Goal: Complete application form

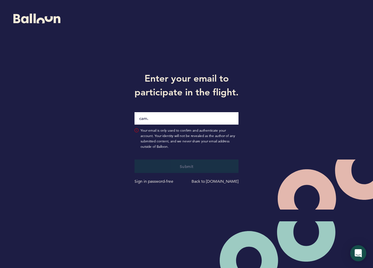
type input "[EMAIL_ADDRESS][PERSON_NAME][DOMAIN_NAME]"
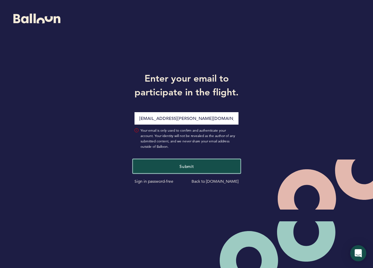
click at [181, 168] on span "Submit" at bounding box center [186, 165] width 14 height 5
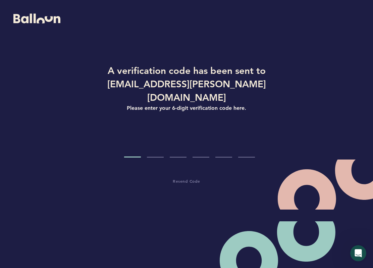
type input "5"
type input "1"
type input "6"
type input "9"
type input "3"
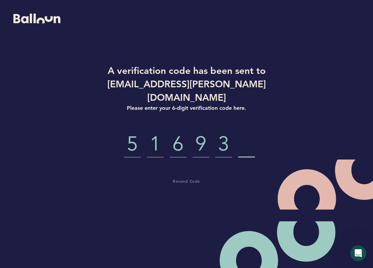
type input "4"
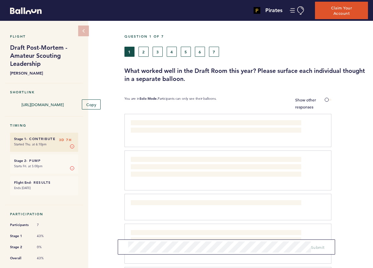
click at [326, 81] on h3 "What worked well in the Draft Room this year? Please surface each individual th…" at bounding box center [246, 75] width 244 height 16
click at [358, 227] on div at bounding box center [352, 246] width 42 height 42
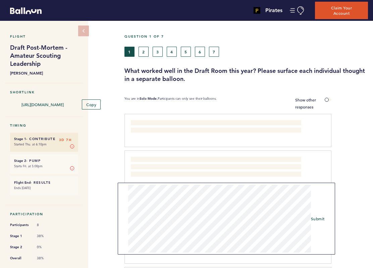
click at [118, 181] on div "Flight Draft Post-Mortem - Amateur Scouting Leadership [PERSON_NAME] Shortlink …" at bounding box center [186, 144] width 373 height 247
click at [319, 218] on span "Submit" at bounding box center [318, 218] width 14 height 5
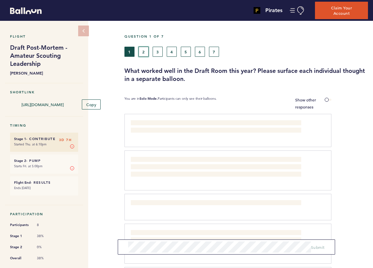
click at [142, 50] on button "2" at bounding box center [144, 52] width 10 height 10
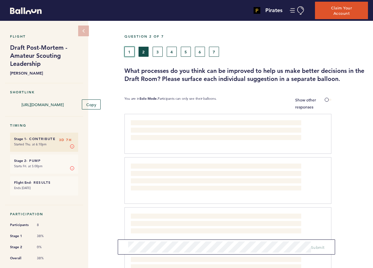
click at [130, 50] on button "1" at bounding box center [129, 52] width 10 height 10
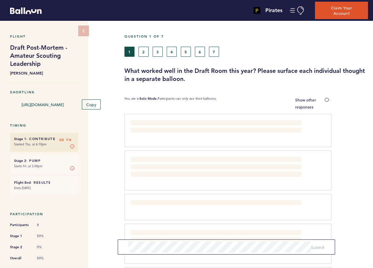
click at [144, 41] on div "Question 1 of 7" at bounding box center [246, 40] width 254 height 12
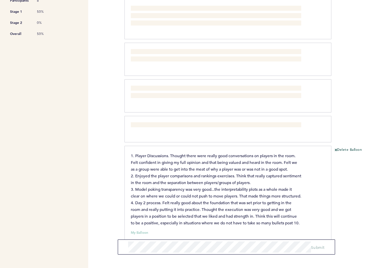
scroll to position [248, 0]
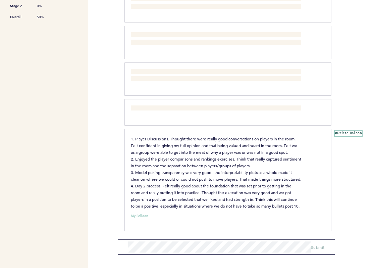
click at [336, 132] on icon at bounding box center [336, 133] width 2 height 2
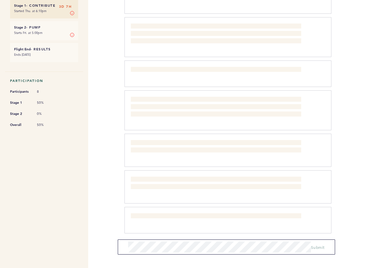
scroll to position [133, 0]
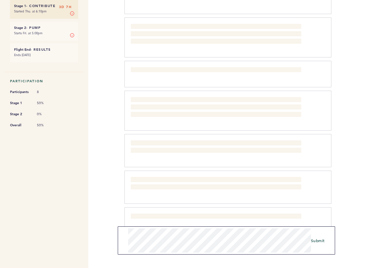
click at [322, 236] on form "Submit" at bounding box center [226, 240] width 217 height 28
click at [319, 239] on span "Submit" at bounding box center [318, 239] width 14 height 5
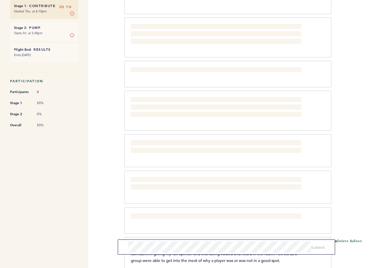
scroll to position [185, 0]
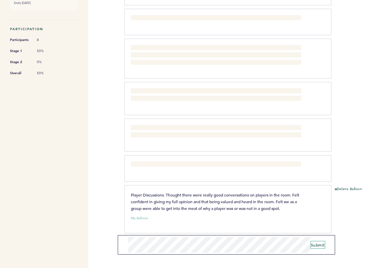
click at [319, 245] on span "Submit" at bounding box center [318, 244] width 14 height 5
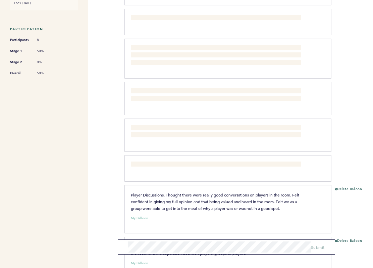
scroll to position [229, 0]
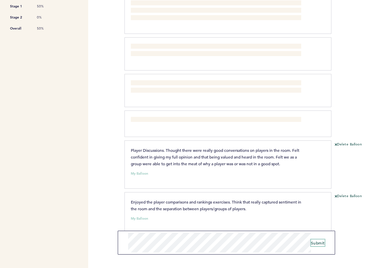
click at [319, 245] on span "Submit" at bounding box center [318, 242] width 14 height 5
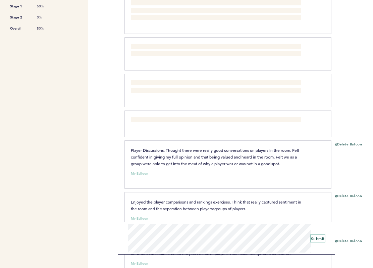
click at [315, 236] on span "Submit" at bounding box center [318, 237] width 14 height 5
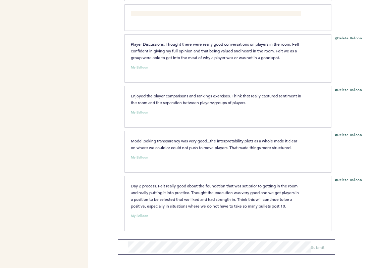
scroll to position [0, 0]
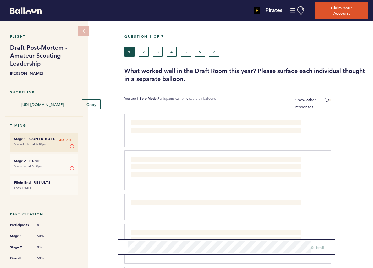
click at [142, 36] on h5 "Question 1 of 7" at bounding box center [246, 36] width 244 height 4
click at [145, 51] on button "2" at bounding box center [144, 52] width 10 height 10
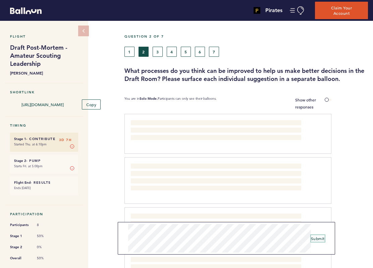
click at [321, 238] on span "Submit" at bounding box center [318, 237] width 14 height 5
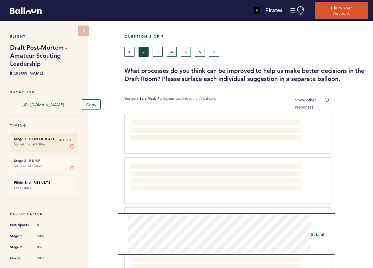
click at [110, 218] on div "Flight Draft Post-Mortem - Amateur Scouting Leadership [PERSON_NAME] Shortlink …" at bounding box center [186, 144] width 373 height 247
click at [316, 234] on span "Submit" at bounding box center [318, 233] width 14 height 5
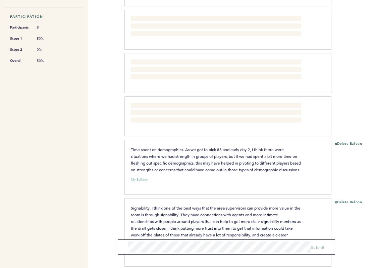
scroll to position [230, 0]
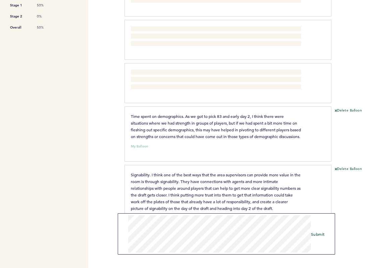
click at [126, 213] on form "Submit" at bounding box center [226, 233] width 217 height 41
click at [319, 233] on span "Submit" at bounding box center [318, 233] width 14 height 5
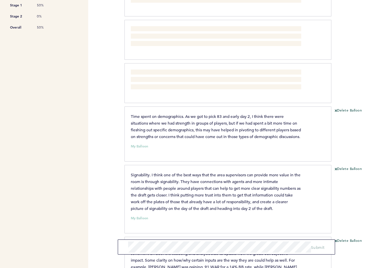
scroll to position [302, 0]
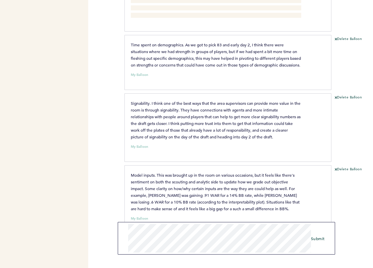
click at [133, 223] on form "Submit" at bounding box center [226, 238] width 217 height 33
click at [317, 239] on span "Submit" at bounding box center [318, 237] width 14 height 5
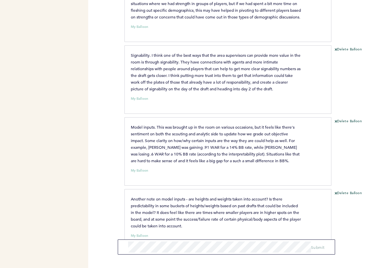
scroll to position [367, 0]
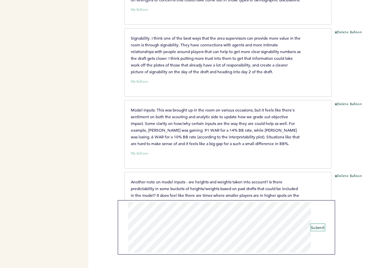
click at [314, 228] on span "Submit" at bounding box center [318, 226] width 14 height 5
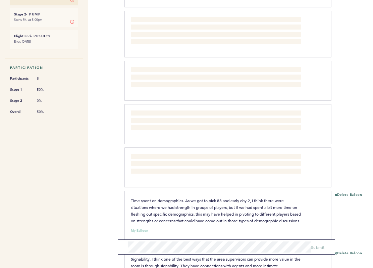
scroll to position [0, 0]
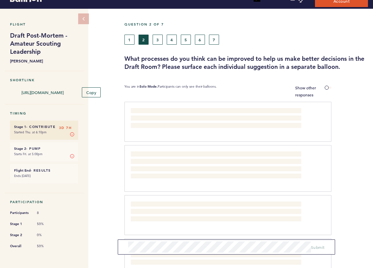
scroll to position [13, 0]
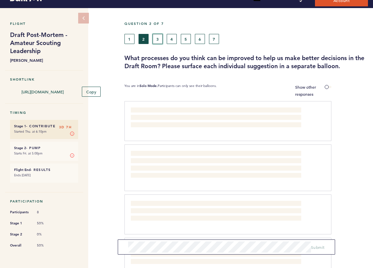
click at [158, 37] on button "3" at bounding box center [158, 39] width 10 height 10
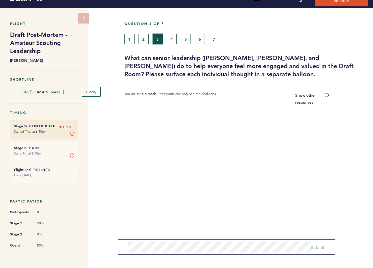
scroll to position [10, 0]
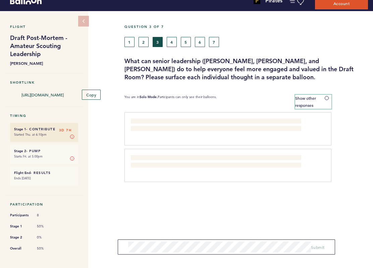
click at [327, 98] on span at bounding box center [328, 98] width 7 height 2
click at [0, 0] on input "Show other responses" at bounding box center [0, 0] width 0 height 0
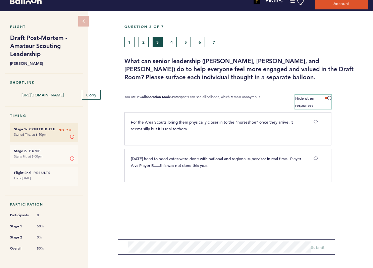
click at [327, 98] on span at bounding box center [328, 98] width 7 height 2
click at [0, 0] on input "Hide other responses" at bounding box center [0, 0] width 0 height 0
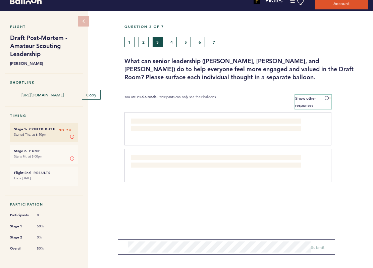
click at [324, 98] on label "Show other responses" at bounding box center [313, 102] width 37 height 14
click at [0, 0] on input "Show other responses" at bounding box center [0, 0] width 0 height 0
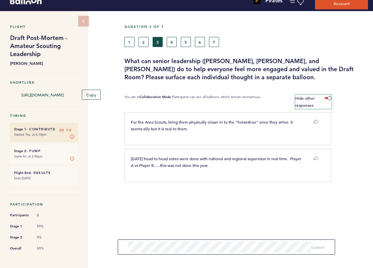
click at [324, 98] on label "Hide other responses" at bounding box center [313, 102] width 37 height 14
click at [0, 0] on input "Hide other responses" at bounding box center [0, 0] width 0 height 0
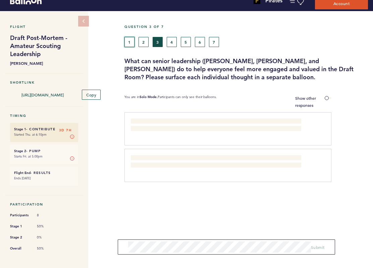
click at [131, 42] on button "1" at bounding box center [129, 42] width 10 height 10
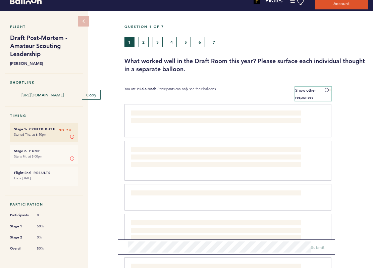
click at [325, 89] on span at bounding box center [328, 90] width 7 height 2
click at [0, 0] on input "Show other responses" at bounding box center [0, 0] width 0 height 0
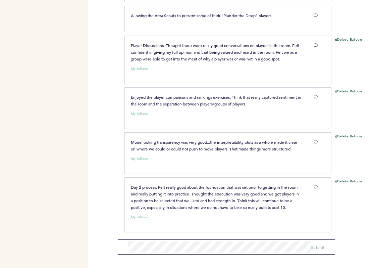
scroll to position [339, 0]
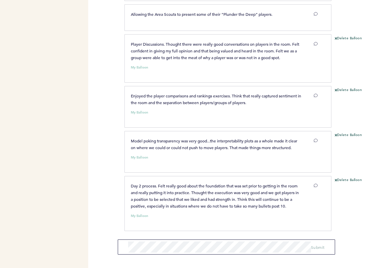
click at [335, 178] on div "Delete Balloon" at bounding box center [352, 205] width 42 height 57
click at [335, 179] on icon at bounding box center [336, 180] width 2 height 2
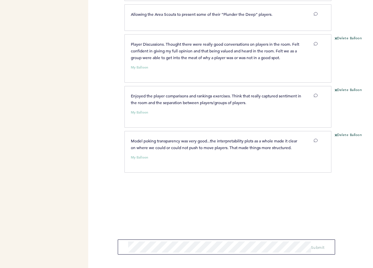
scroll to position [274, 0]
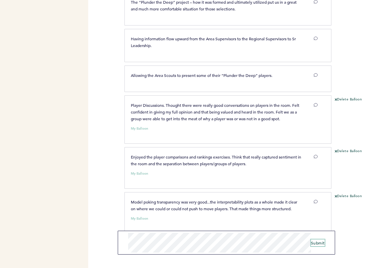
click at [320, 242] on span "Submit" at bounding box center [318, 242] width 14 height 5
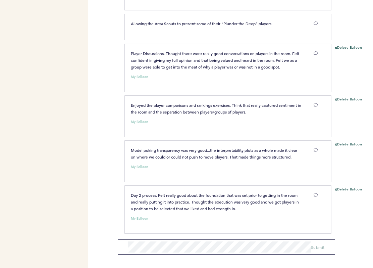
scroll to position [0, 0]
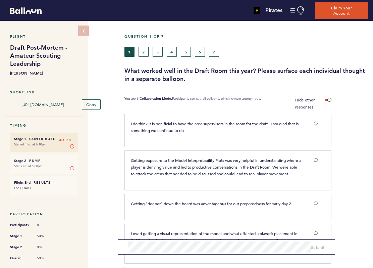
click at [143, 39] on div "Question 1 of 7" at bounding box center [246, 40] width 254 height 12
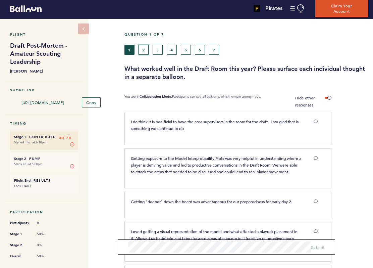
click at [145, 50] on button "2" at bounding box center [144, 50] width 10 height 10
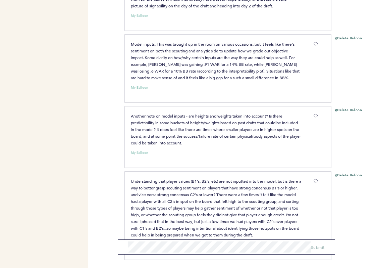
scroll to position [459, 0]
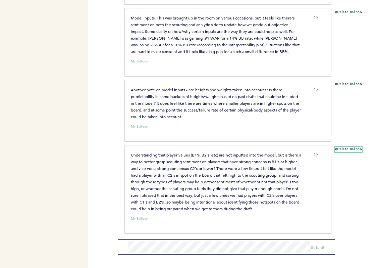
click at [335, 148] on icon at bounding box center [336, 149] width 2 height 2
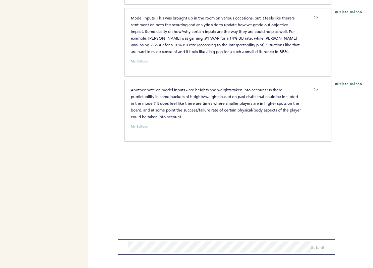
scroll to position [367, 0]
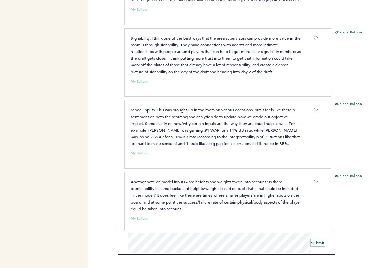
click at [318, 242] on span "Submit" at bounding box center [318, 242] width 14 height 5
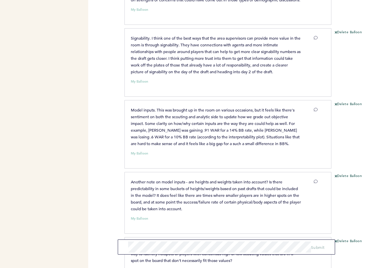
scroll to position [419, 0]
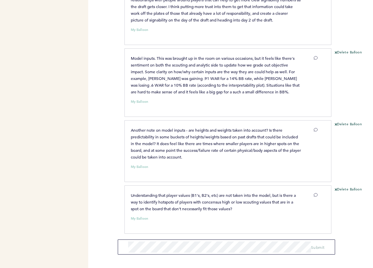
drag, startPoint x: 239, startPoint y: 212, endPoint x: 123, endPoint y: 194, distance: 117.6
click at [123, 194] on div "Pirates [EMAIL_ADDRESS][PERSON_NAME][DOMAIN_NAME] Team Domain: pirates Notifica…" at bounding box center [186, 134] width 373 height 268
click at [232, 206] on span "Understanding that player values (B1's, B2's, etc) are not taken into the model…" at bounding box center [214, 201] width 166 height 19
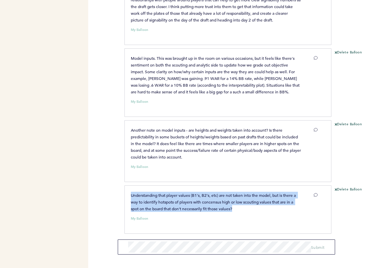
drag, startPoint x: 234, startPoint y: 206, endPoint x: 131, endPoint y: 186, distance: 104.7
click at [131, 186] on div "Understanding that player values (B1's, B2's, etc) are not taken into the model…" at bounding box center [227, 209] width 207 height 48
copy span "Understanding that player values (B1's, B2's, etc) are not taken into the model…"
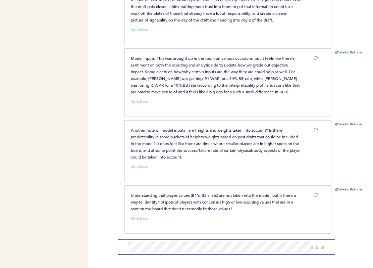
click at [340, 207] on div "Delete Balloon" at bounding box center [352, 212] width 42 height 50
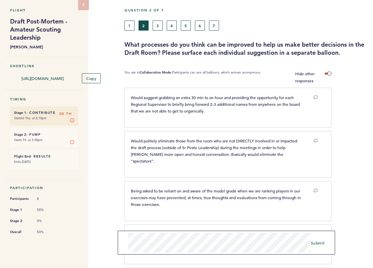
scroll to position [0, 0]
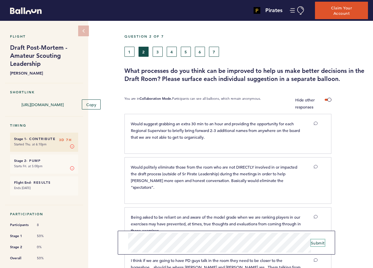
click at [313, 243] on span "Submit" at bounding box center [318, 242] width 14 height 5
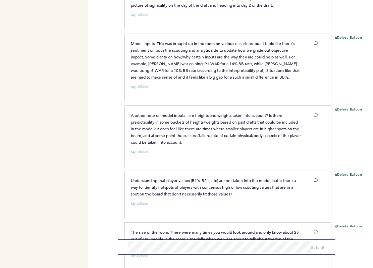
scroll to position [470, 0]
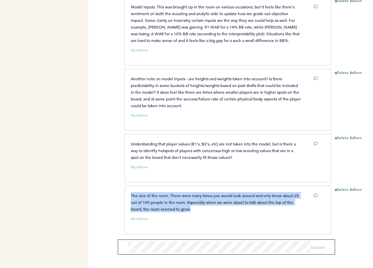
drag, startPoint x: 203, startPoint y: 207, endPoint x: 122, endPoint y: 191, distance: 82.0
click at [122, 191] on div "Pirates [EMAIL_ADDRESS][PERSON_NAME][DOMAIN_NAME] Team Domain: pirates Notifica…" at bounding box center [186, 134] width 373 height 268
copy span "The size of the room. There were many times you would look around and only know…"
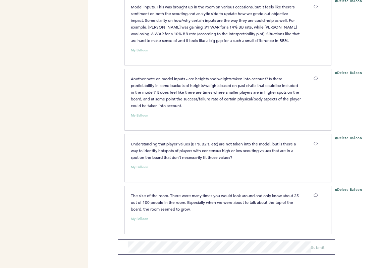
click at [98, 190] on div "Pirates [EMAIL_ADDRESS][PERSON_NAME][DOMAIN_NAME] Team Domain: pirates Notifica…" at bounding box center [186, 134] width 373 height 268
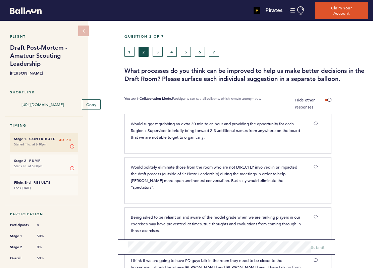
scroll to position [0, 0]
click at [157, 52] on button "3" at bounding box center [158, 52] width 10 height 10
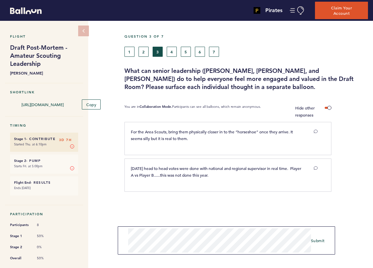
click at [110, 219] on div "Flight Draft Post-Mortem - Amateur Scouting Leadership [PERSON_NAME] Shortlink …" at bounding box center [186, 144] width 373 height 247
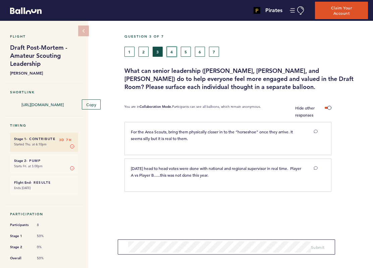
click at [170, 50] on button "4" at bounding box center [172, 52] width 10 height 10
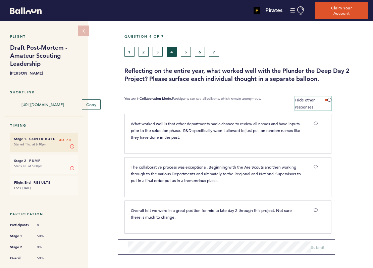
click at [327, 100] on label "Hide other responses" at bounding box center [313, 103] width 37 height 14
click at [0, 0] on input "Hide other responses" at bounding box center [0, 0] width 0 height 0
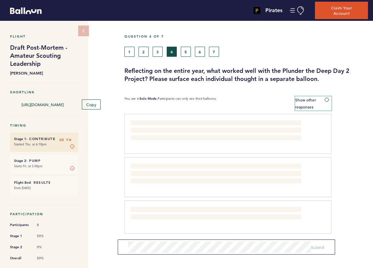
click at [327, 99] on span at bounding box center [328, 100] width 7 height 2
click at [0, 0] on input "Show other responses" at bounding box center [0, 0] width 0 height 0
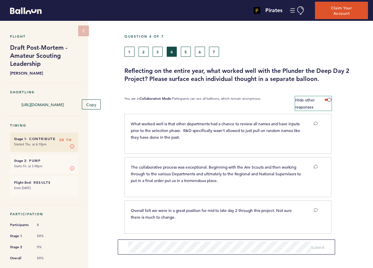
scroll to position [10, 0]
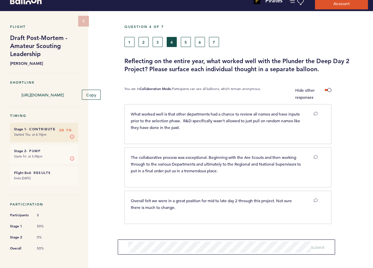
click at [198, 94] on p "You are in Collaboration Mode. Participants can see all balloons, which remain …" at bounding box center [192, 94] width 137 height 14
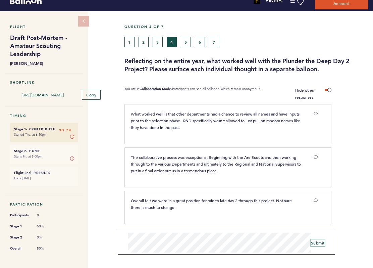
click at [322, 243] on span "Submit" at bounding box center [318, 242] width 14 height 5
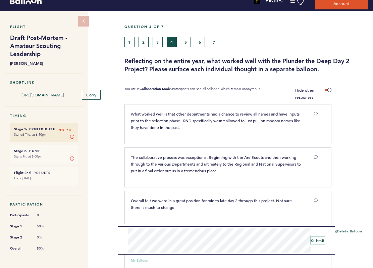
click at [322, 239] on span "Submit" at bounding box center [318, 239] width 14 height 5
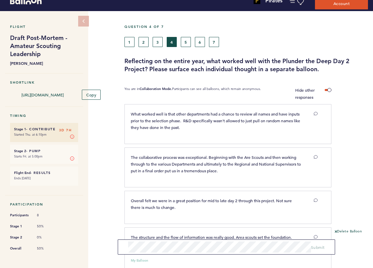
scroll to position [104, 0]
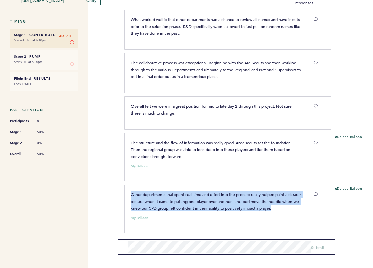
drag, startPoint x: 293, startPoint y: 207, endPoint x: 127, endPoint y: 182, distance: 167.9
click at [127, 184] on div "Other departments that spent real time and effort into the process really helpe…" at bounding box center [227, 208] width 207 height 48
copy span "Other departments that spent real time and effort into the process really helpe…"
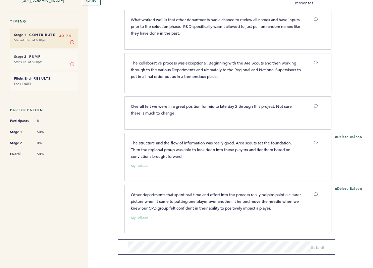
click at [344, 206] on div "Delete Balloon" at bounding box center [352, 211] width 42 height 50
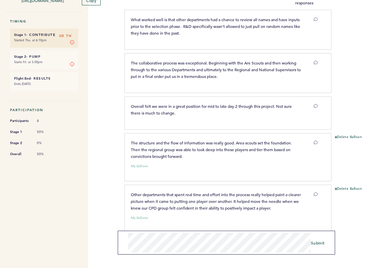
click at [122, 228] on div "Pirates [EMAIL_ADDRESS][PERSON_NAME][DOMAIN_NAME] Team Domain: pirates Notifica…" at bounding box center [186, 134] width 373 height 268
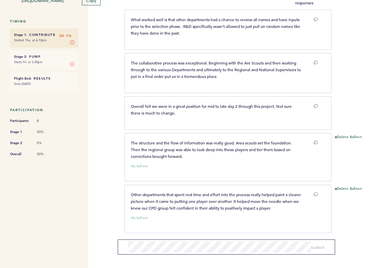
click at [109, 202] on div "Pirates [EMAIL_ADDRESS][PERSON_NAME][DOMAIN_NAME] Team Domain: pirates Notifica…" at bounding box center [186, 134] width 373 height 268
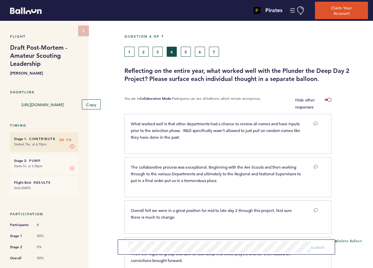
click at [186, 38] on div "Question 4 of 7" at bounding box center [246, 40] width 254 height 12
click at [347, 141] on div at bounding box center [352, 136] width 42 height 42
click at [186, 49] on button "5" at bounding box center [186, 52] width 10 height 10
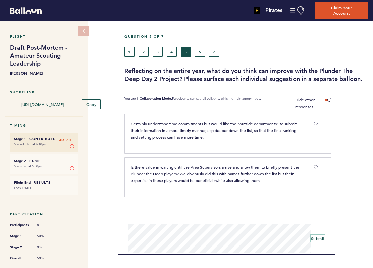
click at [313, 238] on span "Submit" at bounding box center [318, 237] width 14 height 5
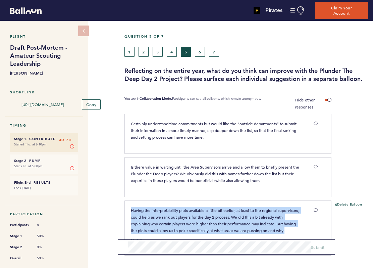
drag, startPoint x: 301, startPoint y: 228, endPoint x: 109, endPoint y: 203, distance: 193.8
click at [109, 203] on div "Flight Draft Post-Mortem - Amateur Scouting Leadership [PERSON_NAME] Shortlink …" at bounding box center [186, 144] width 373 height 247
copy span "Having the interpretability plots available a little bit earlier, at least to t…"
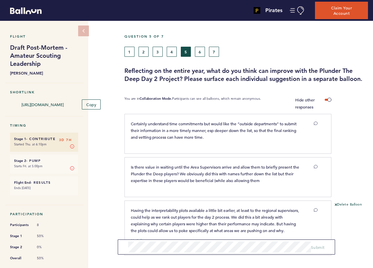
click at [345, 220] on div "Delete Balloon" at bounding box center [352, 230] width 42 height 57
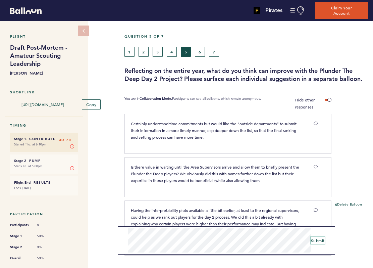
click at [315, 239] on span "Submit" at bounding box center [318, 239] width 14 height 5
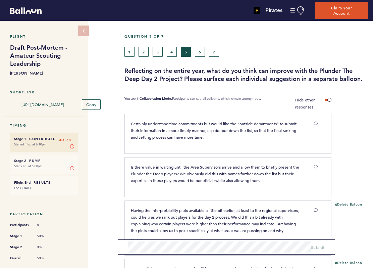
scroll to position [81, 0]
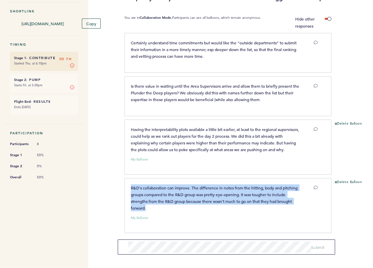
drag, startPoint x: 156, startPoint y: 205, endPoint x: 128, endPoint y: 186, distance: 33.4
click at [128, 186] on div "R&D's collaboration can improve. The difference in notes from the hitting, body…" at bounding box center [216, 197] width 181 height 27
copy span "R&D's collaboration can improve. The difference in notes from the hitting, body…"
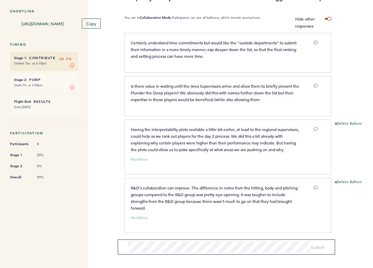
click at [225, 210] on div "R&D's collaboration can improve. The difference in notes from the hitting, body…" at bounding box center [224, 204] width 197 height 40
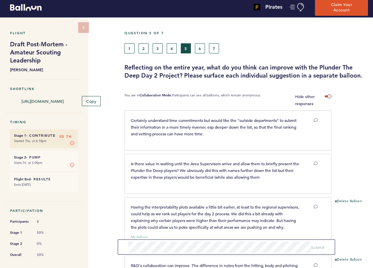
scroll to position [3, 0]
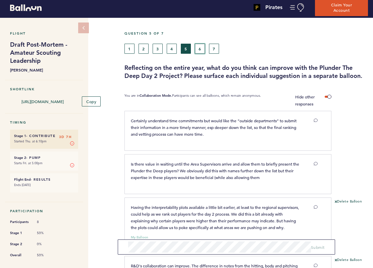
click at [200, 47] on button "6" at bounding box center [200, 49] width 10 height 10
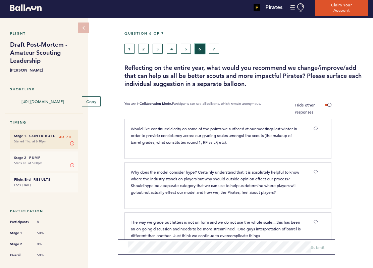
scroll to position [22, 0]
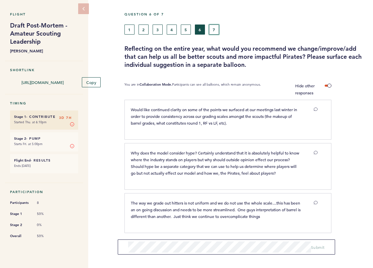
click at [211, 26] on button "7" at bounding box center [214, 29] width 10 height 10
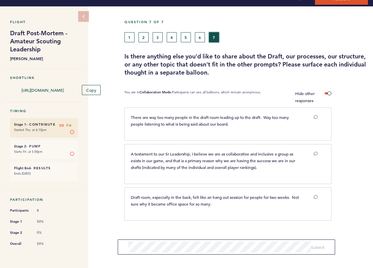
scroll to position [10, 0]
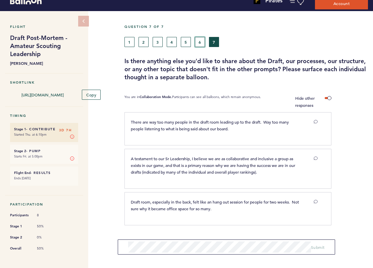
click at [197, 41] on button "6" at bounding box center [200, 42] width 10 height 10
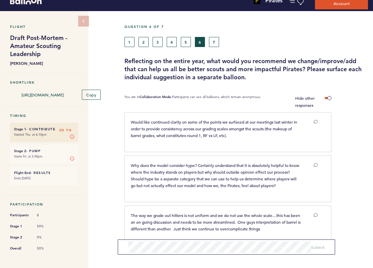
scroll to position [22, 0]
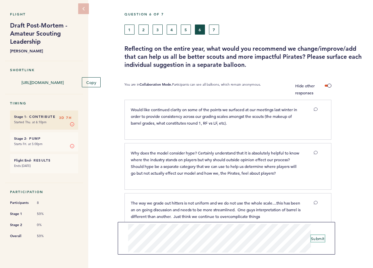
click at [320, 240] on span "Submit" at bounding box center [318, 237] width 14 height 5
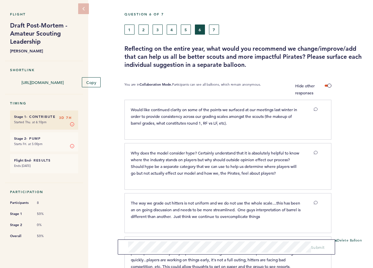
scroll to position [87, 0]
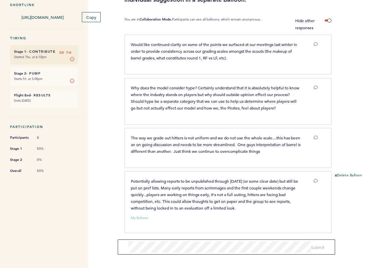
drag, startPoint x: 263, startPoint y: 206, endPoint x: 117, endPoint y: 179, distance: 148.4
click at [117, 179] on div "Flight Draft Post-Mortem - Amateur Scouting Leadership [PERSON_NAME] Shortlink …" at bounding box center [186, 57] width 373 height 247
copy span "Potentially allowing reports to be unpublished through [DATE] (or some clear da…"
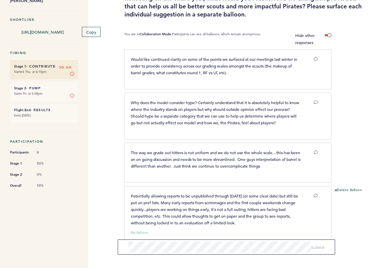
scroll to position [73, 0]
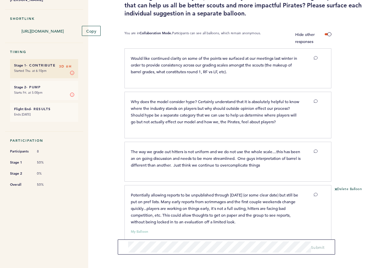
click at [101, 132] on div "Flight Draft Post-Mortem - Amateur Scouting Leadership [PERSON_NAME] Shortlink …" at bounding box center [186, 70] width 373 height 247
click at [357, 215] on div "Delete Balloon" at bounding box center [352, 217] width 42 height 63
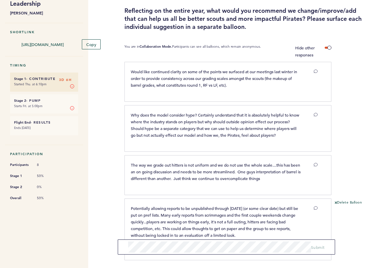
scroll to position [60, 0]
click at [112, 236] on div "Pirates [EMAIL_ADDRESS][PERSON_NAME][DOMAIN_NAME] Team Domain: pirates Notifica…" at bounding box center [186, 134] width 373 height 268
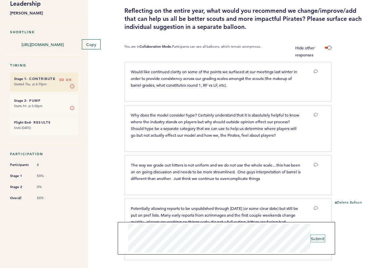
click at [319, 237] on span "Submit" at bounding box center [318, 237] width 14 height 5
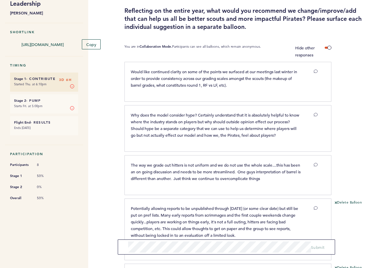
scroll to position [152, 0]
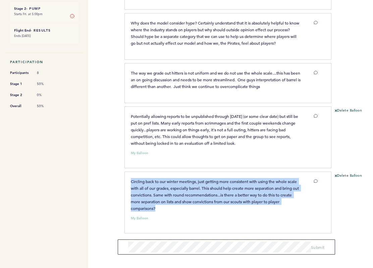
drag, startPoint x: 175, startPoint y: 206, endPoint x: 126, endPoint y: 180, distance: 55.1
click at [126, 180] on div "Circling back to our winter meetings, just getting more consistent with using t…" at bounding box center [216, 195] width 181 height 34
copy span "Circling back to our winter meetings, just getting more consistent with using t…"
click at [126, 180] on div "Circling back to our winter meetings, just getting more consistent with using t…" at bounding box center [216, 195] width 181 height 34
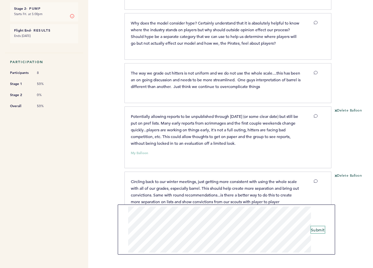
click at [319, 231] on span "Submit" at bounding box center [318, 229] width 14 height 5
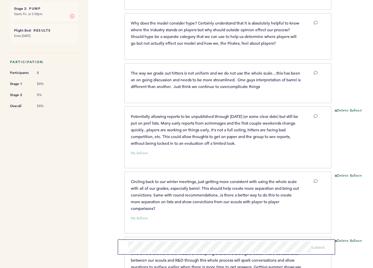
scroll to position [244, 0]
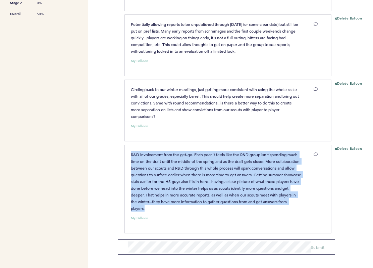
drag, startPoint x: 198, startPoint y: 207, endPoint x: 131, endPoint y: 153, distance: 85.3
click at [131, 153] on p "R&D involvement from the get-go. Each year it feels like the R&D group isn't sp…" at bounding box center [216, 181] width 171 height 60
copy span "R&D involvement from the get-go. Each year it feels like the R&D group isn't sp…"
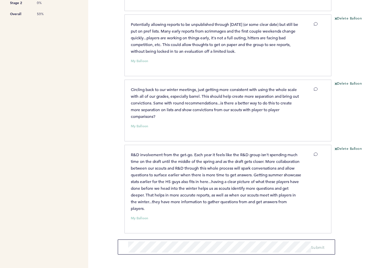
click at [337, 181] on div "Delete Balloon" at bounding box center [352, 191] width 42 height 90
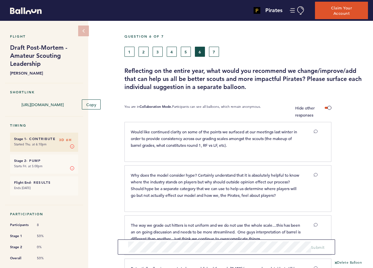
click at [330, 100] on div "Question 6 of 7 1 2 3 4 5 6 7 Reflecting on the entire year, what would you rec…" at bounding box center [248, 267] width 249 height 493
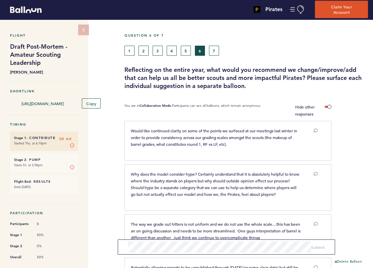
scroll to position [1, 0]
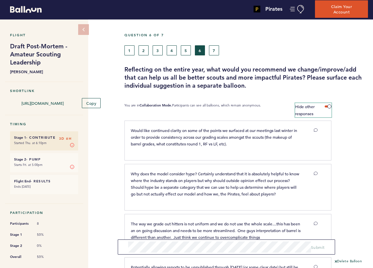
click at [329, 107] on span at bounding box center [328, 106] width 7 height 2
click at [0, 0] on input "Hide other responses" at bounding box center [0, 0] width 0 height 0
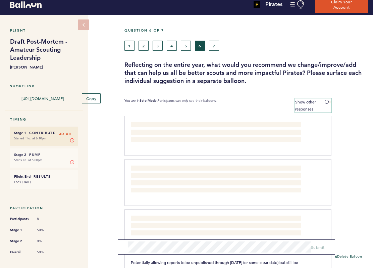
scroll to position [6, 0]
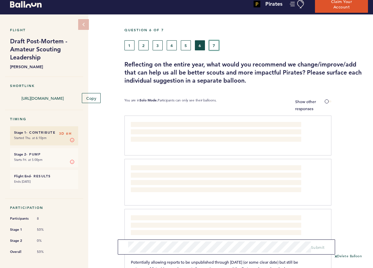
click at [212, 42] on button "7" at bounding box center [214, 45] width 10 height 10
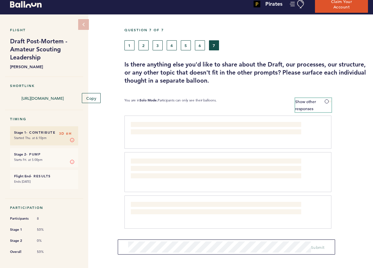
click at [324, 102] on label "Show other responses" at bounding box center [313, 105] width 37 height 14
click at [0, 0] on input "Show other responses" at bounding box center [0, 0] width 0 height 0
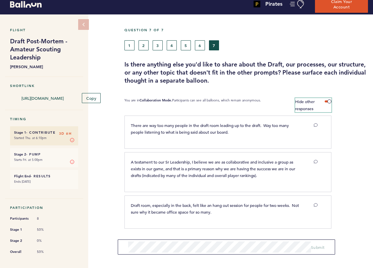
scroll to position [10, 0]
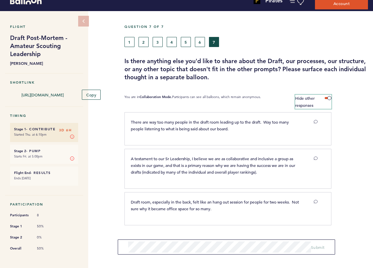
click at [326, 97] on span at bounding box center [328, 98] width 7 height 2
click at [0, 0] on input "Hide other responses" at bounding box center [0, 0] width 0 height 0
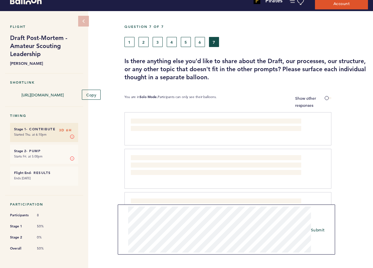
click at [126, 201] on div "Question 7 of 7 1 2 3 4 5 6 7 Is there anything else you'd like to share about …" at bounding box center [248, 141] width 249 height 261
click at [320, 229] on span "Submit" at bounding box center [318, 229] width 14 height 5
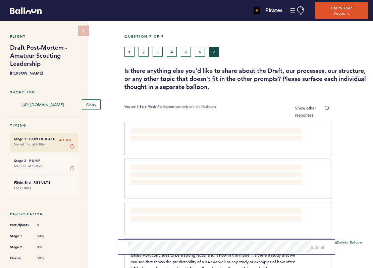
scroll to position [87, 0]
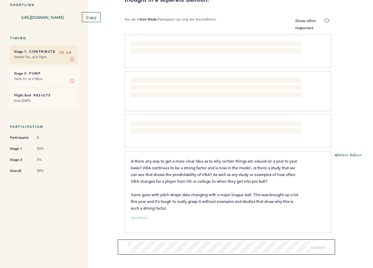
click at [326, 36] on div "There are way too many people in the draft room leading up to the draft. Way to…" at bounding box center [227, 51] width 207 height 33
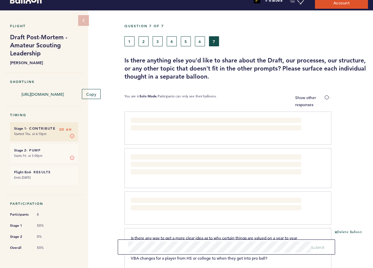
scroll to position [11, 0]
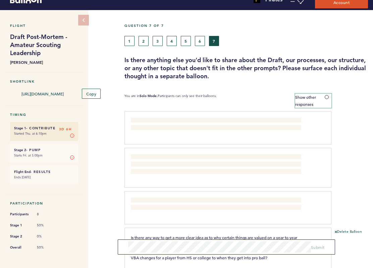
click at [326, 97] on span at bounding box center [328, 97] width 7 height 2
click at [0, 0] on input "Show other responses" at bounding box center [0, 0] width 0 height 0
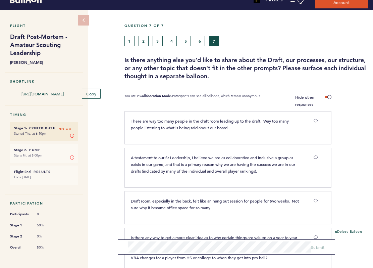
click at [261, 85] on div "Question 7 of 7 1 2 3 4 5 6 7 Is there anything else you'd like to share about …" at bounding box center [248, 178] width 249 height 336
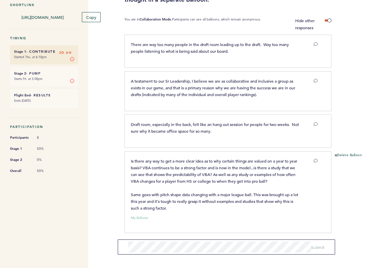
click at [351, 226] on div "Delete Balloon" at bounding box center [352, 195] width 42 height 84
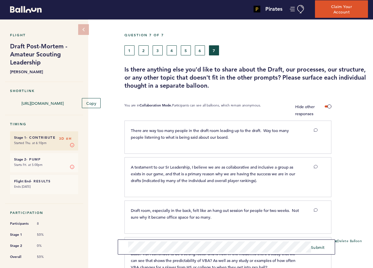
scroll to position [2, 0]
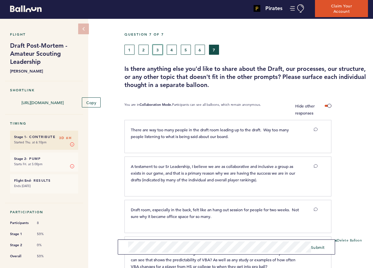
click at [156, 49] on button "3" at bounding box center [158, 50] width 10 height 10
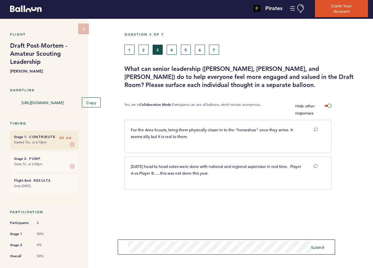
click at [151, 216] on section "For the Area Scouts, bring them physically closer in to the “horseshoe” once th…" at bounding box center [248, 173] width 249 height 107
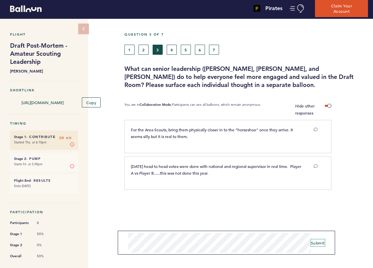
click at [319, 240] on span "Submit" at bounding box center [318, 242] width 14 height 5
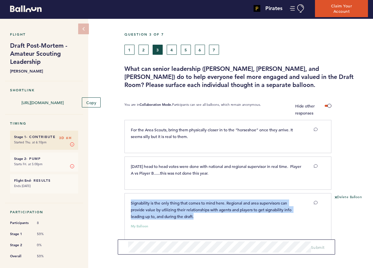
drag, startPoint x: 203, startPoint y: 214, endPoint x: 123, endPoint y: 202, distance: 80.1
click at [123, 202] on div "Flight Draft Post-Mortem - Amateur Scouting Leadership [PERSON_NAME] Shortlink …" at bounding box center [186, 142] width 373 height 247
copy span "Signability is the only thing that comes to mind here. Regional and area superv…"
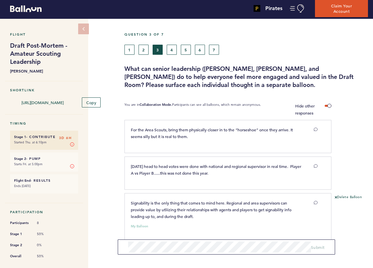
click at [100, 200] on div "Flight Draft Post-Mortem - Amateur Scouting Leadership [PERSON_NAME] Shortlink …" at bounding box center [186, 142] width 373 height 247
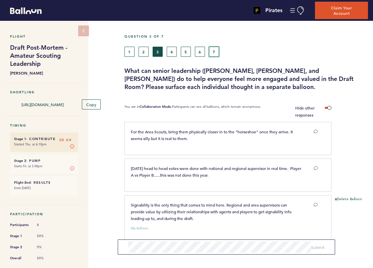
click at [213, 50] on button "7" at bounding box center [214, 52] width 10 height 10
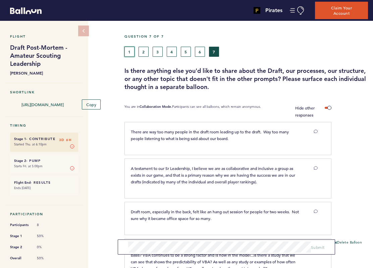
click at [129, 51] on button "1" at bounding box center [129, 52] width 10 height 10
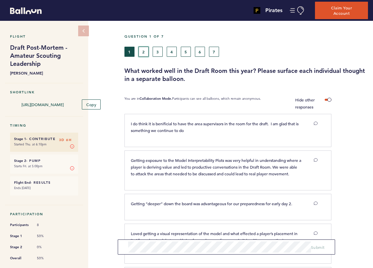
click at [145, 51] on button "2" at bounding box center [144, 52] width 10 height 10
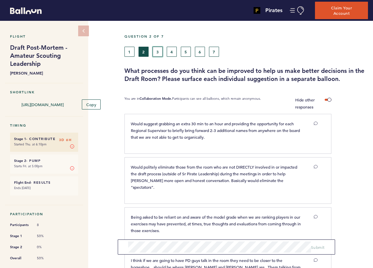
click at [158, 50] on button "3" at bounding box center [158, 52] width 10 height 10
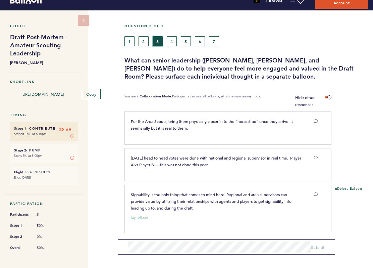
scroll to position [11, 0]
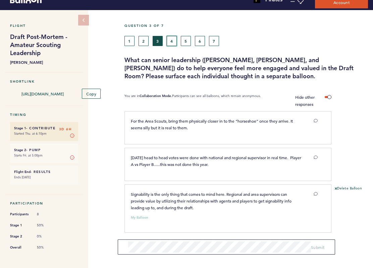
click at [173, 38] on button "4" at bounding box center [172, 41] width 10 height 10
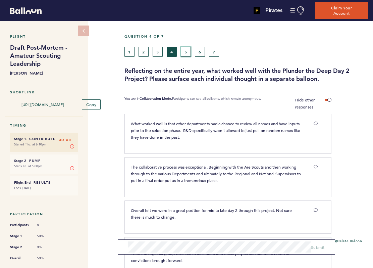
click at [183, 50] on button "5" at bounding box center [186, 52] width 10 height 10
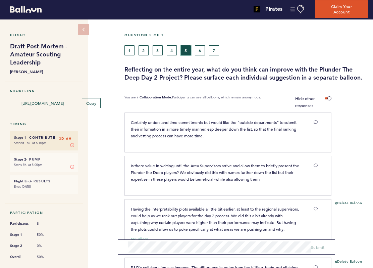
scroll to position [1, 0]
click at [199, 50] on button "6" at bounding box center [200, 50] width 10 height 10
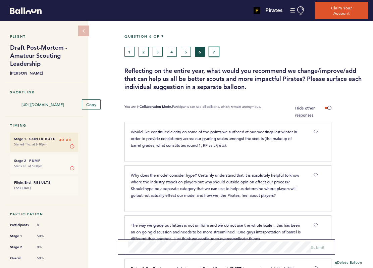
click at [213, 50] on button "7" at bounding box center [214, 52] width 10 height 10
